Goal: Information Seeking & Learning: Learn about a topic

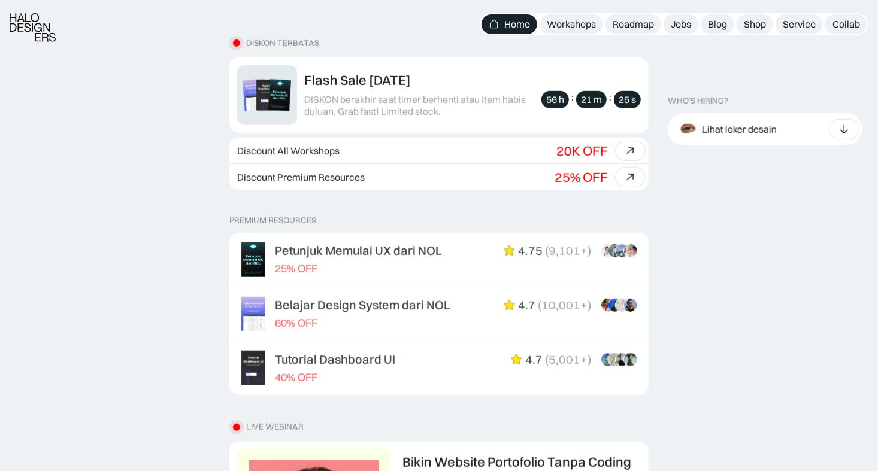
scroll to position [359, 0]
click at [568, 22] on div "Workshops" at bounding box center [571, 24] width 49 height 13
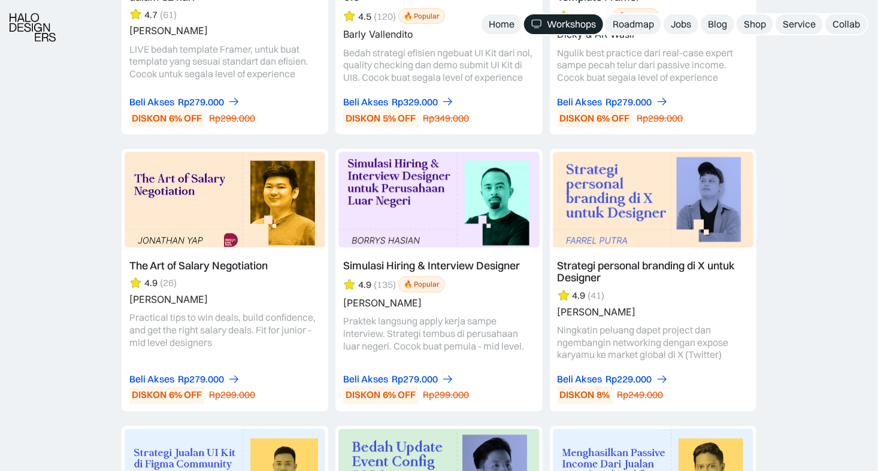
scroll to position [3234, 0]
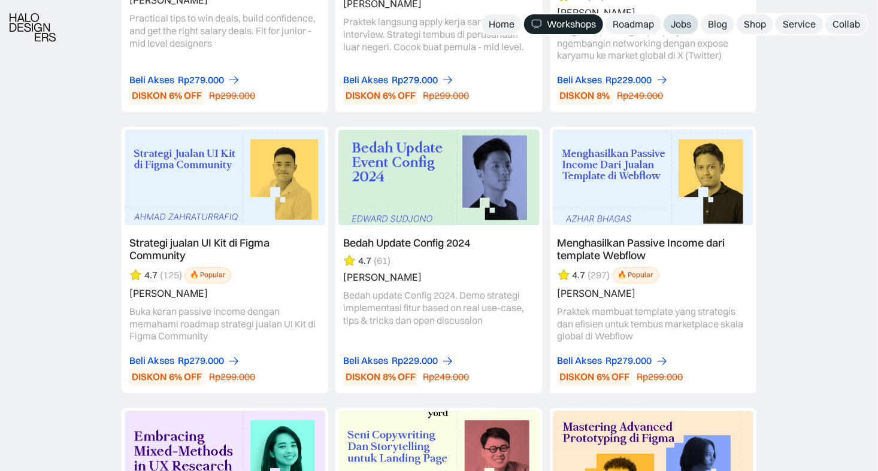
click at [691, 25] on div "Jobs" at bounding box center [681, 24] width 20 height 13
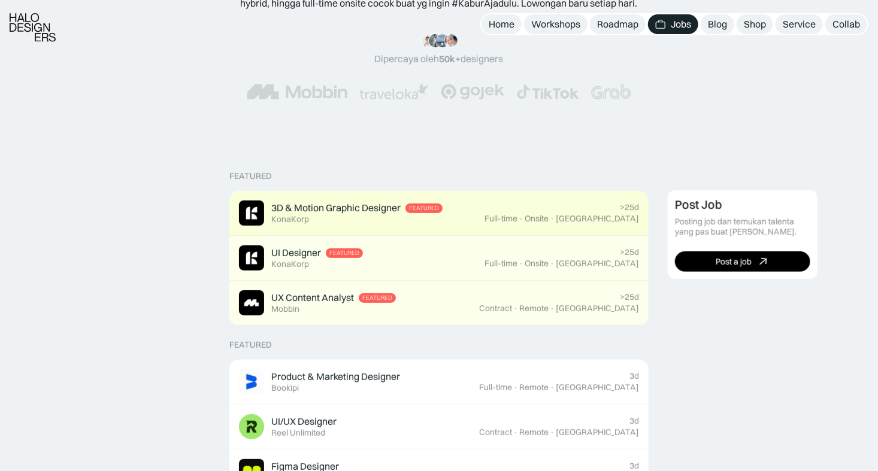
scroll to position [180, 0]
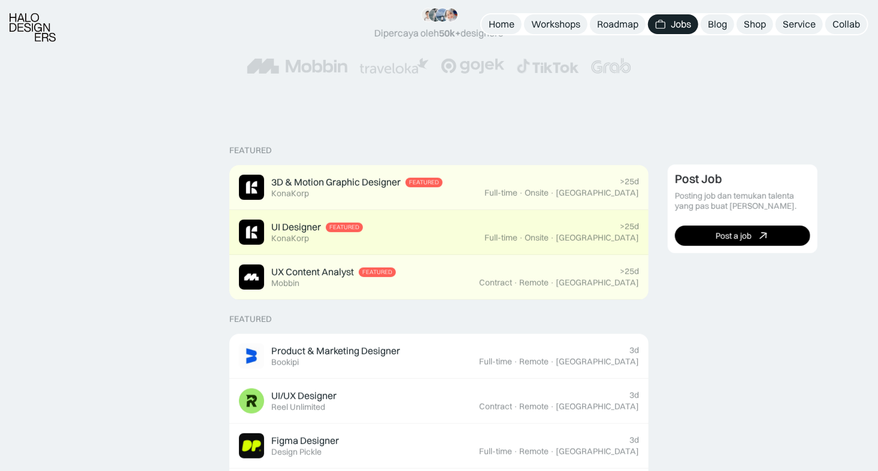
click at [307, 226] on div "UI Designer" at bounding box center [296, 227] width 50 height 13
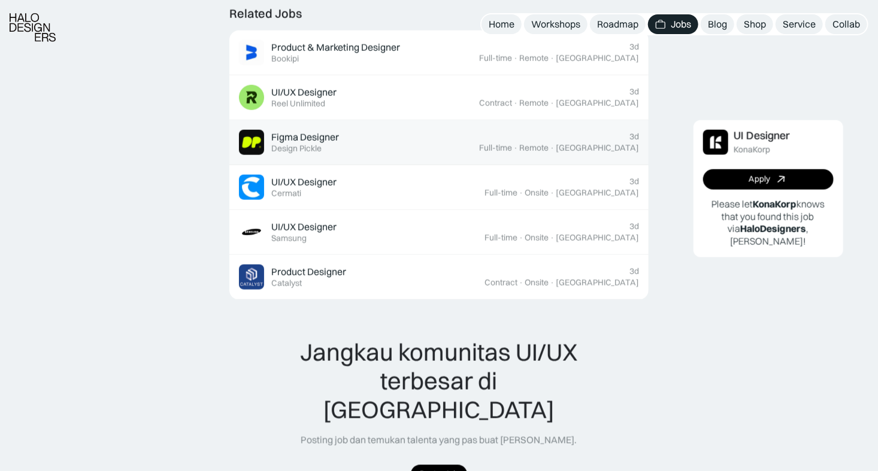
scroll to position [838, 0]
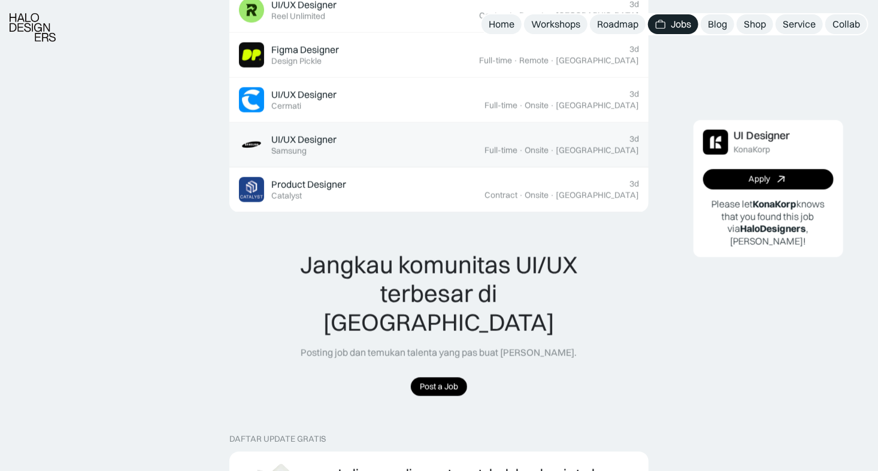
click at [304, 146] on div "Samsung" at bounding box center [288, 151] width 35 height 10
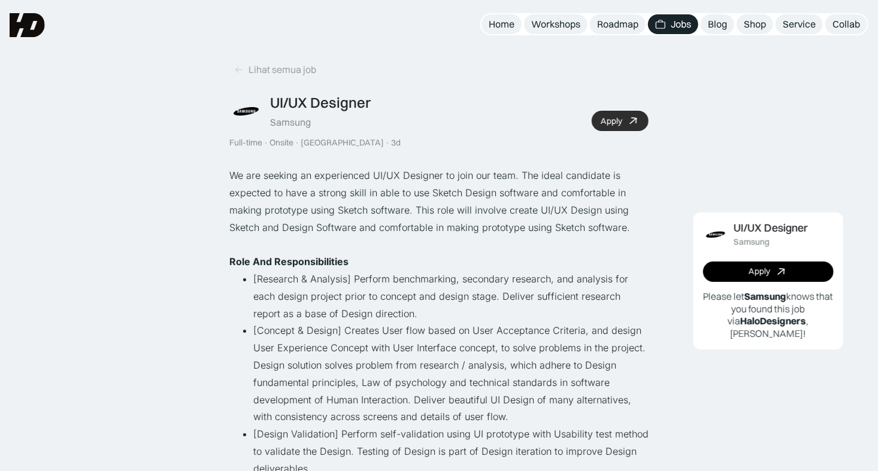
click at [631, 125] on icon at bounding box center [633, 121] width 17 height 17
click at [25, 26] on img at bounding box center [27, 25] width 35 height 24
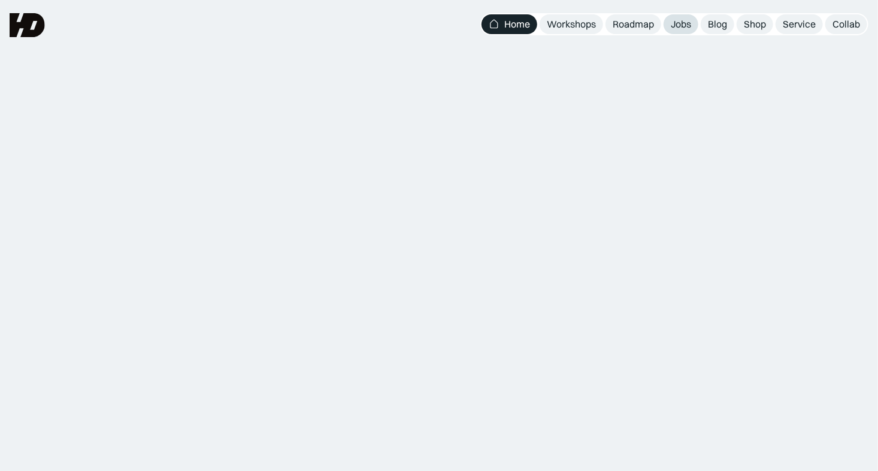
click at [679, 31] on link "Jobs" at bounding box center [681, 24] width 35 height 20
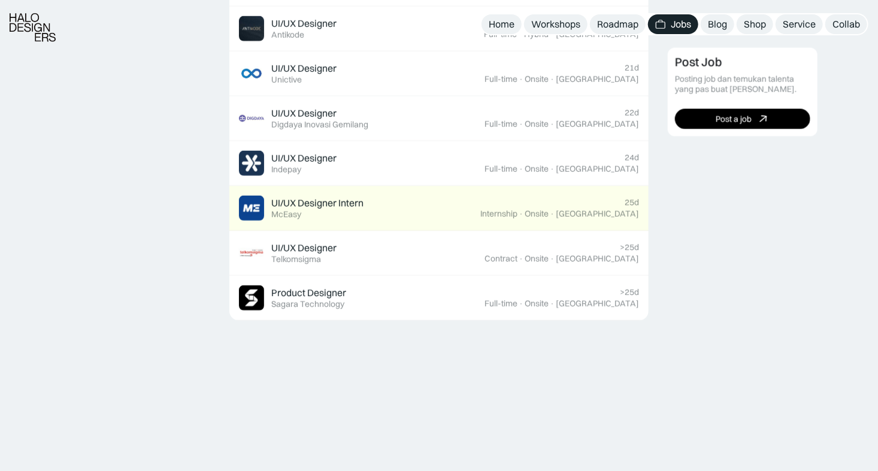
scroll to position [898, 0]
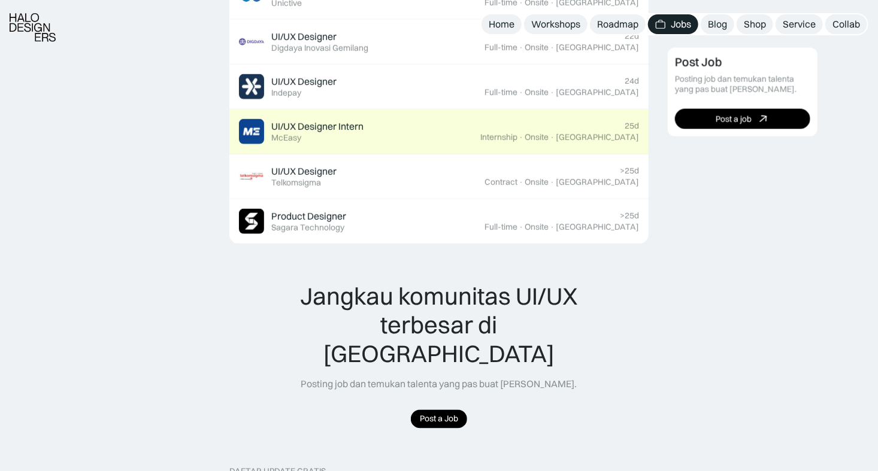
click at [335, 122] on div "UI/UX Designer Intern" at bounding box center [317, 126] width 92 height 13
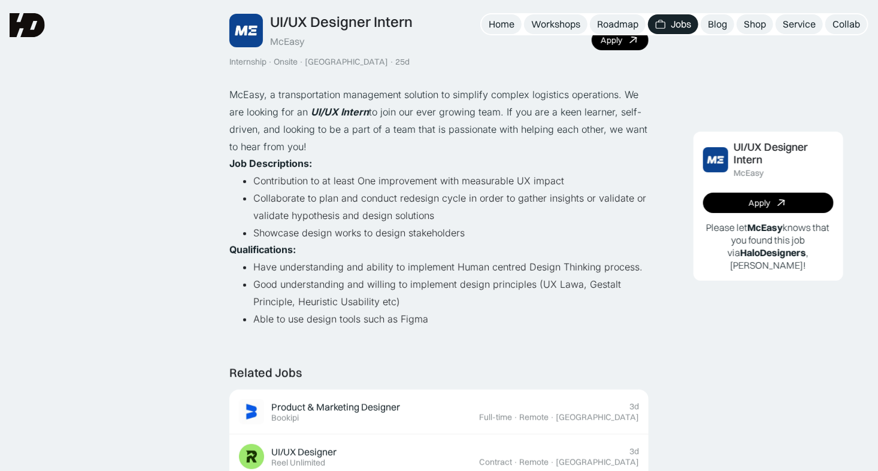
scroll to position [60, 0]
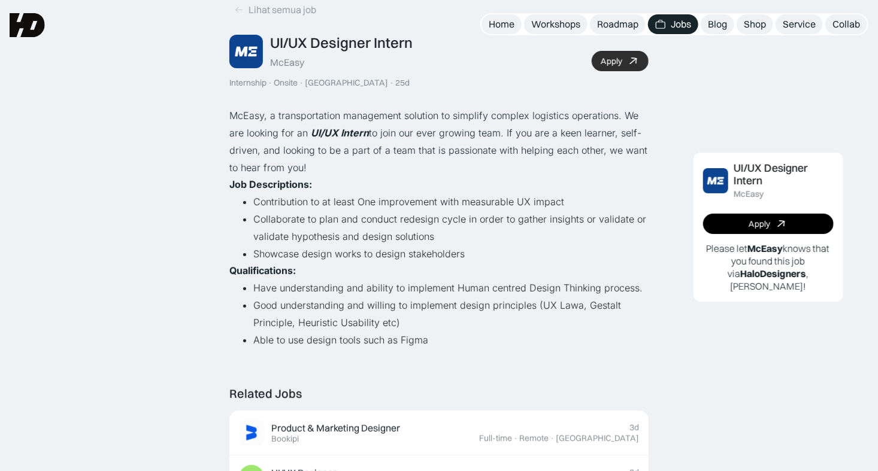
click at [631, 60] on icon at bounding box center [633, 61] width 17 height 17
